Goal: Find specific page/section: Find specific page/section

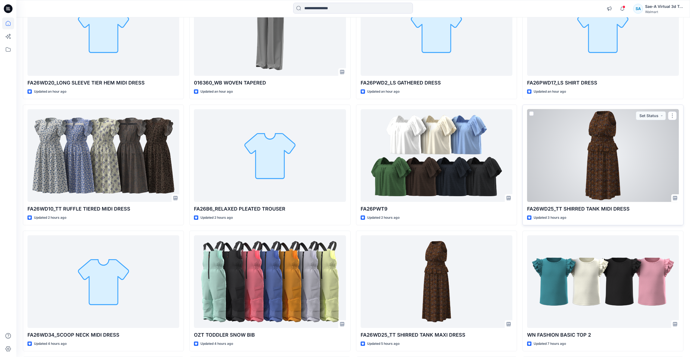
scroll to position [109, 0]
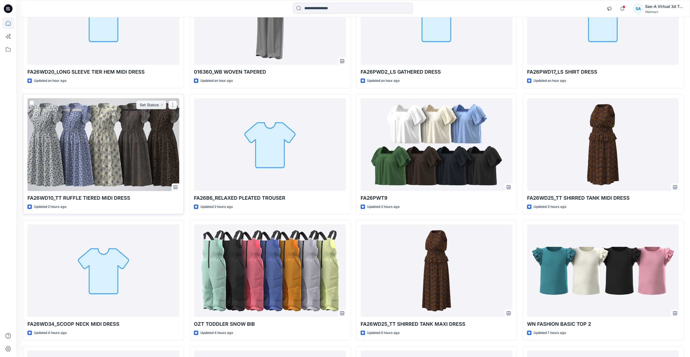
click at [97, 143] on div at bounding box center [103, 144] width 152 height 93
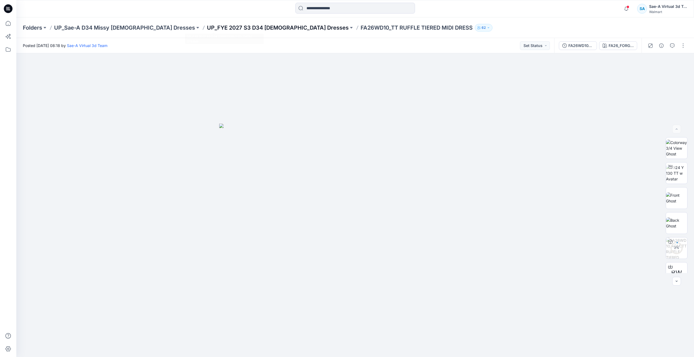
click at [250, 26] on p "UP_FYE 2027 S3 D34 [DEMOGRAPHIC_DATA] Dresses" at bounding box center [278, 28] width 142 height 8
